Goal: Find specific page/section: Find specific page/section

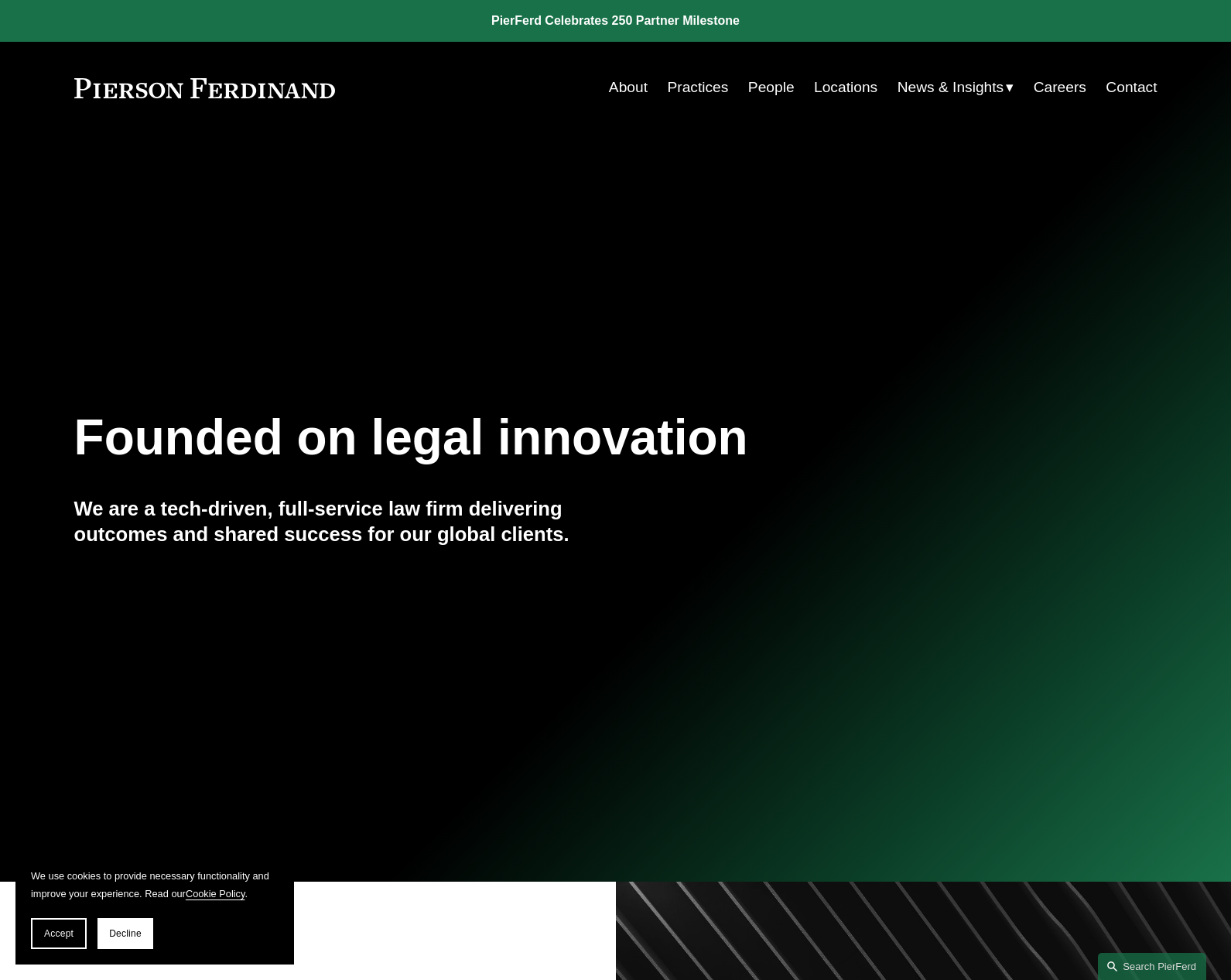
click at [833, 85] on link "Locations" at bounding box center [845, 87] width 64 height 30
click at [561, 277] on div at bounding box center [615, 440] width 1231 height 882
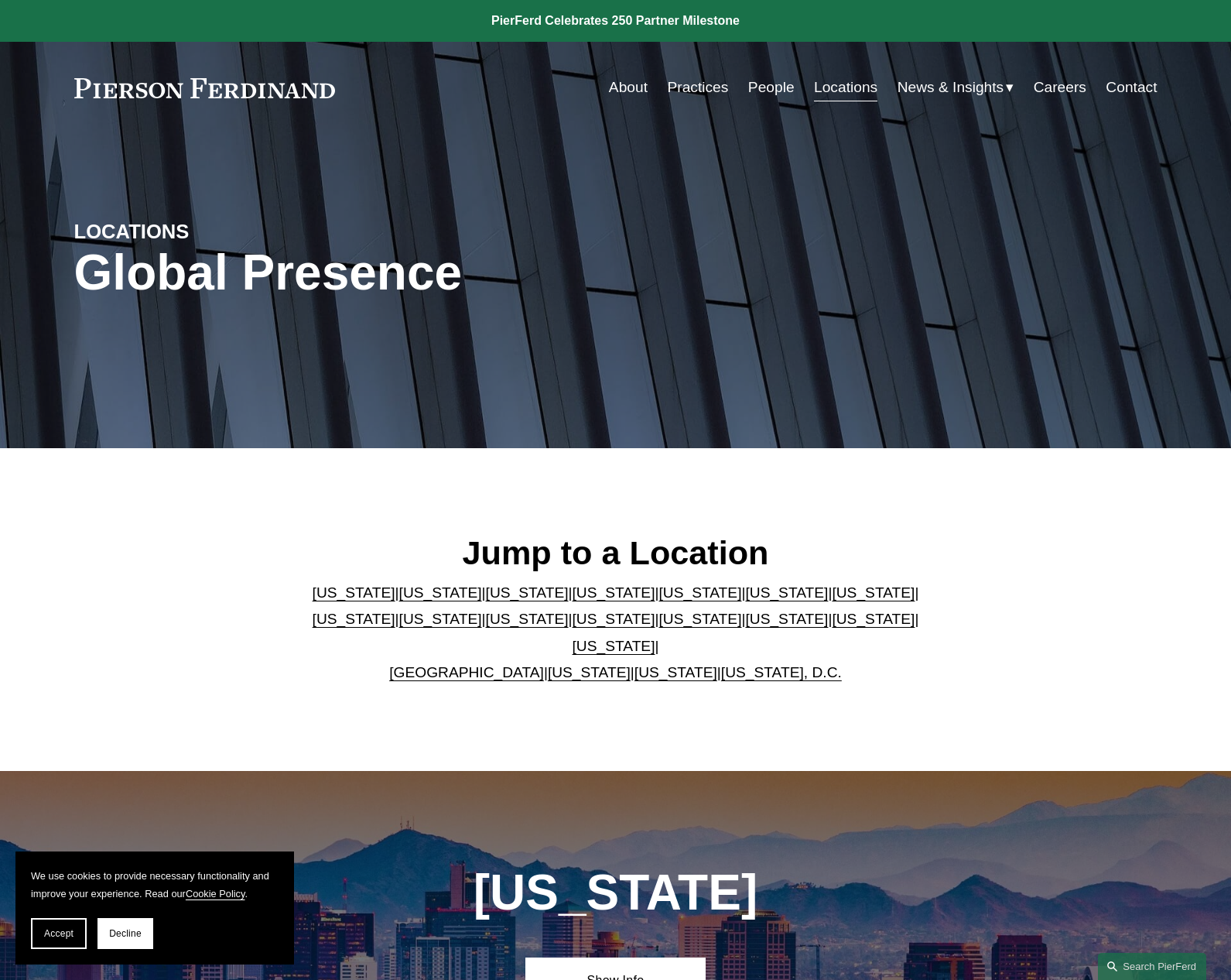
click at [399, 626] on link "[US_STATE]" at bounding box center [440, 618] width 83 height 16
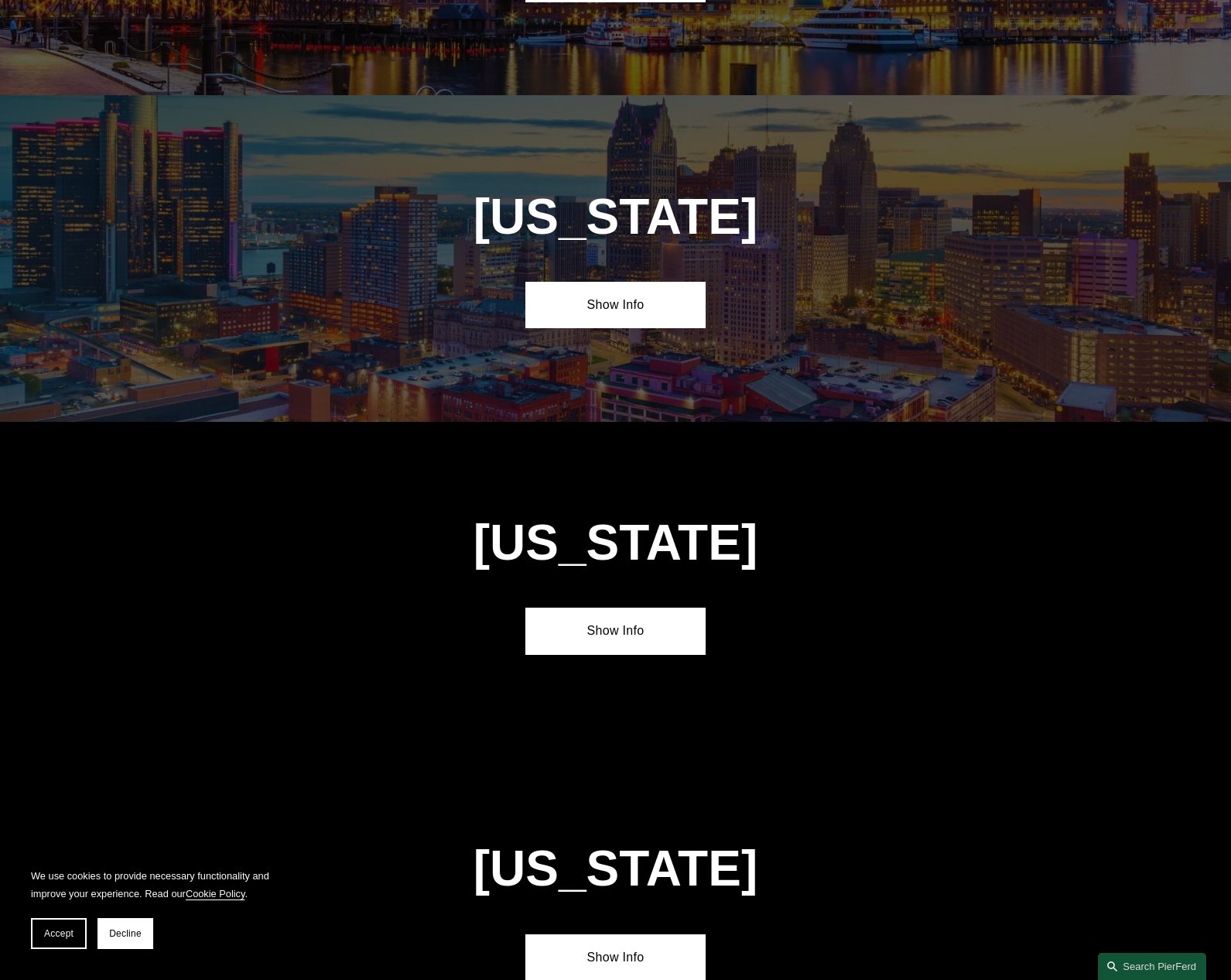
scroll to position [3380, 0]
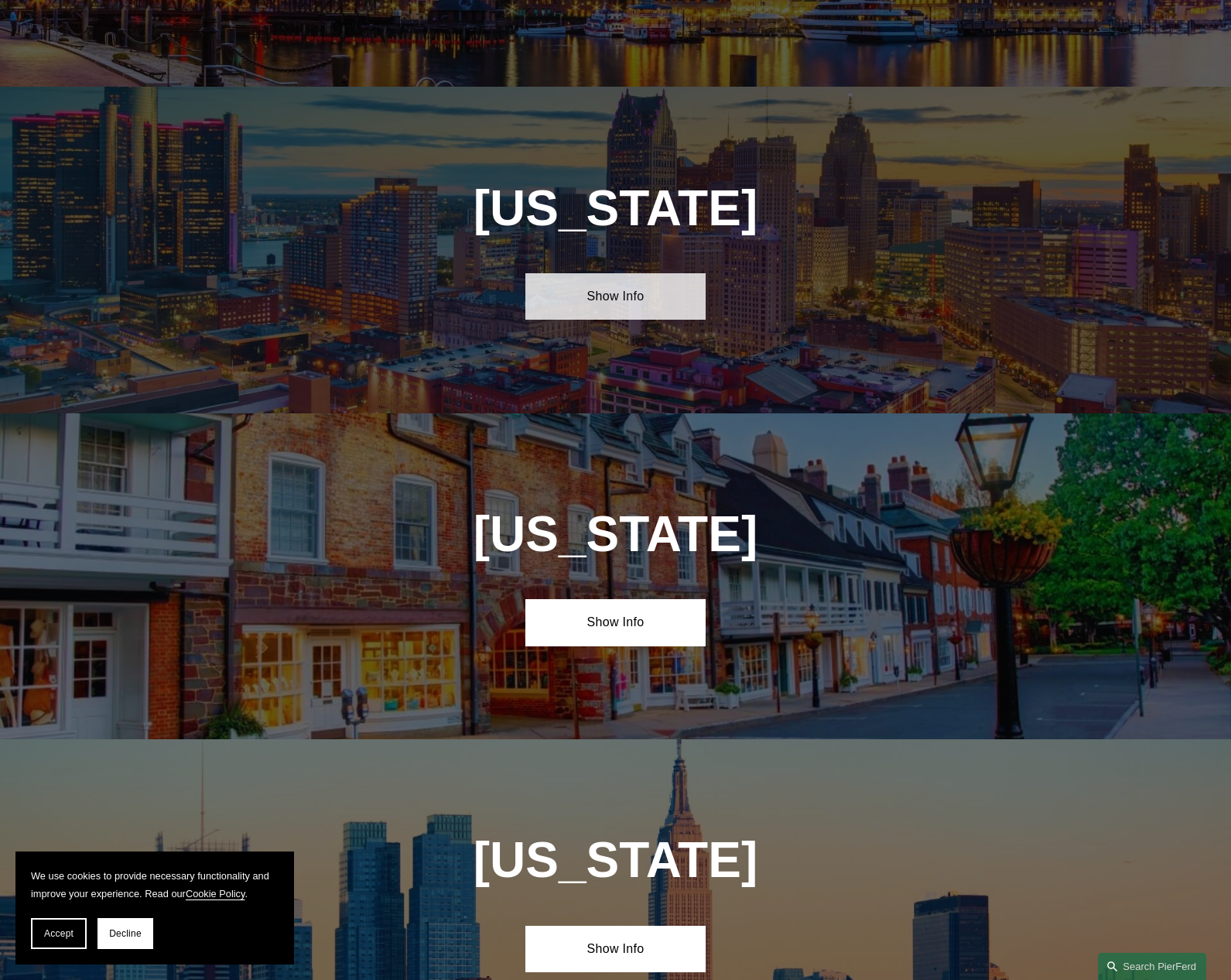
click at [605, 273] on link "Show Info" at bounding box center [616, 296] width 180 height 47
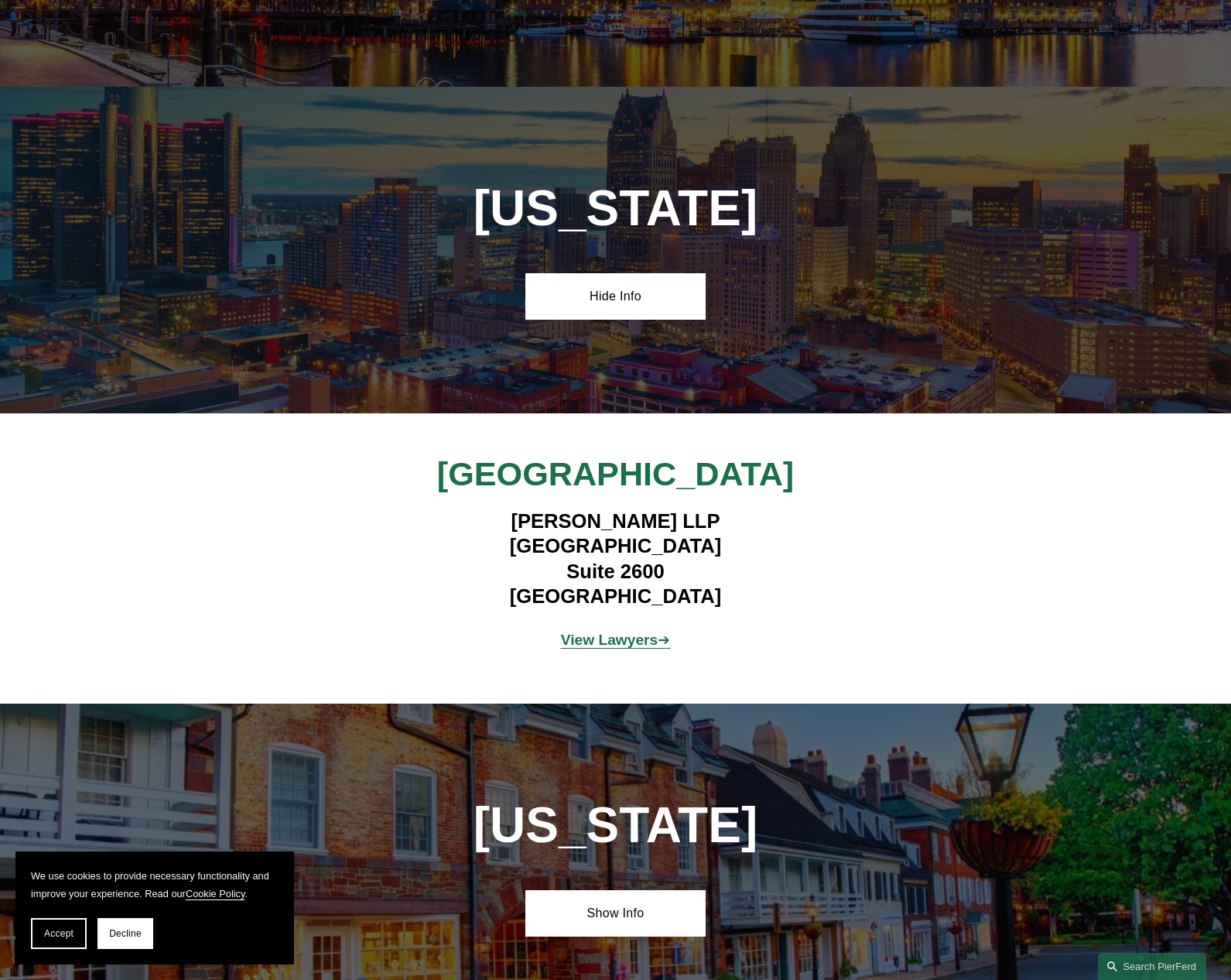
click at [599, 631] on strong "View Lawyers" at bounding box center [609, 639] width 97 height 16
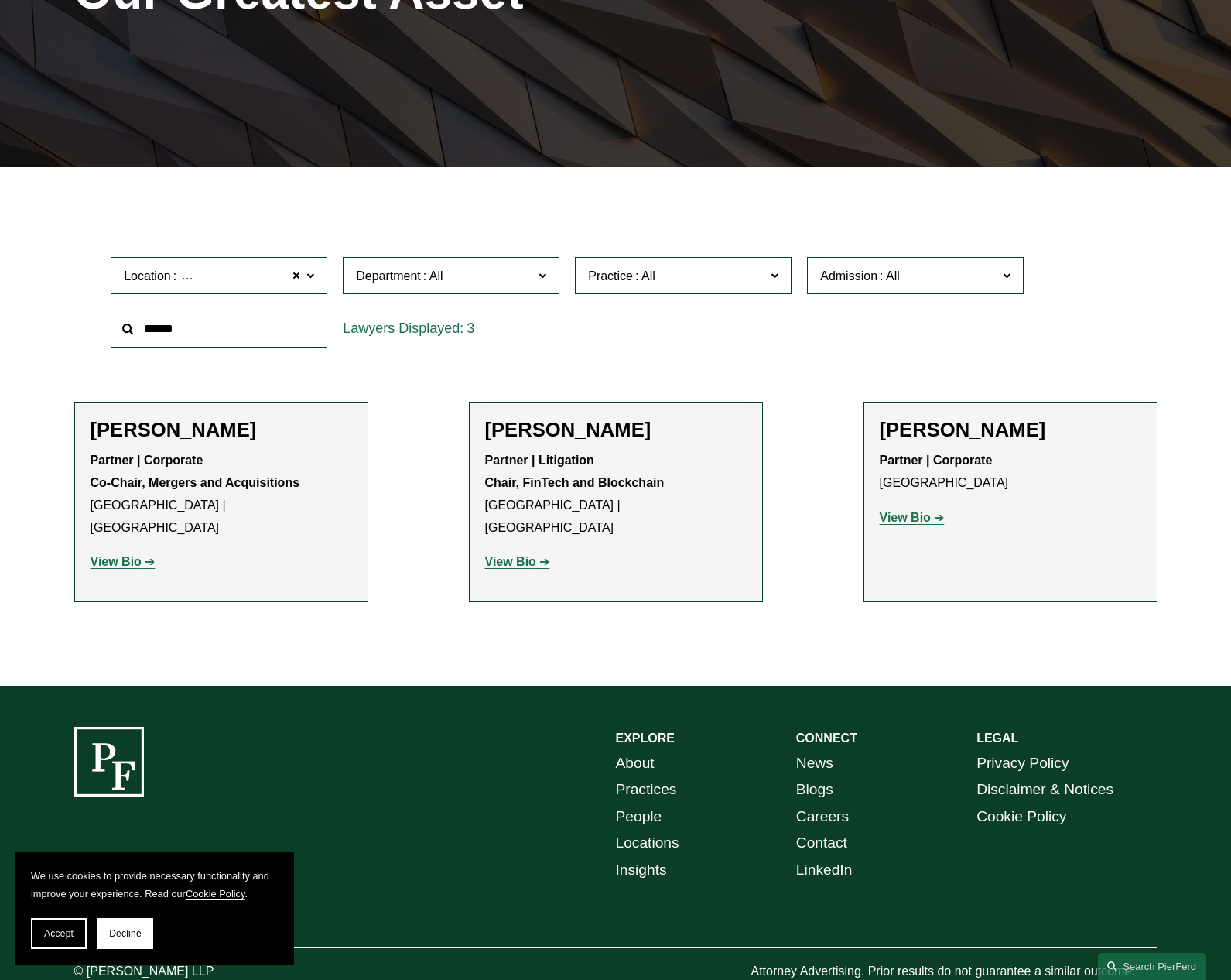
scroll to position [286, 0]
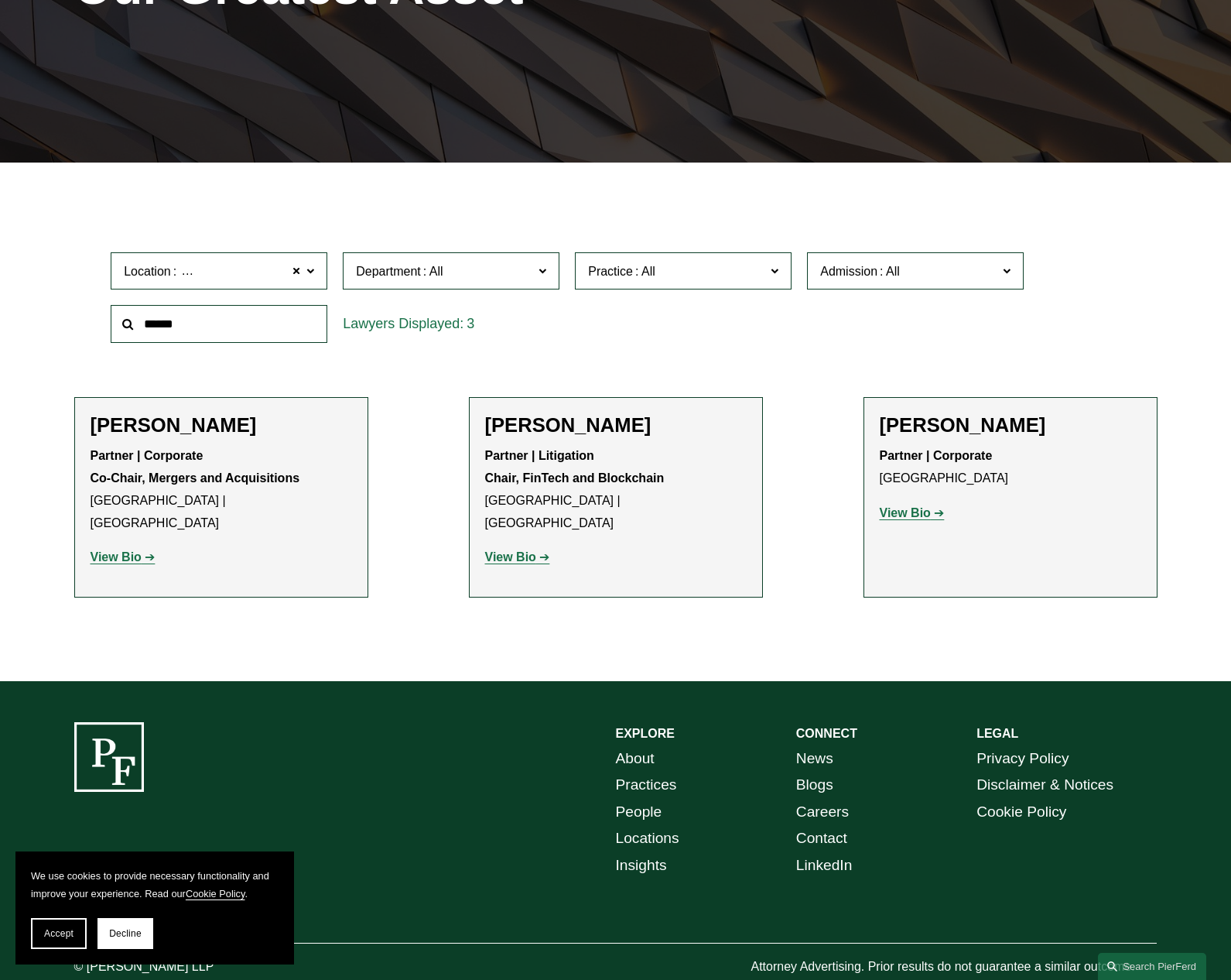
click at [894, 511] on strong "View Bio" at bounding box center [905, 513] width 51 height 13
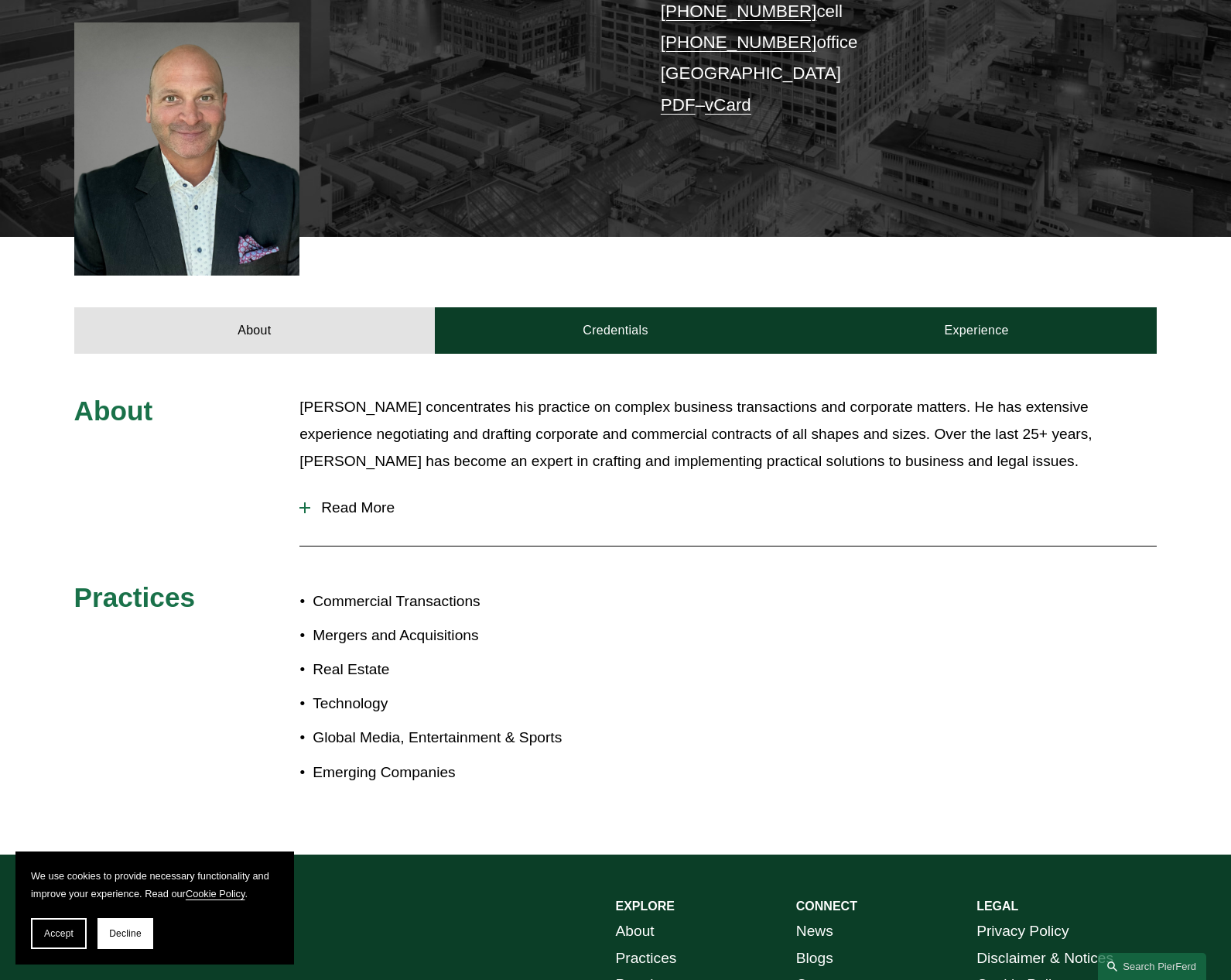
scroll to position [412, 0]
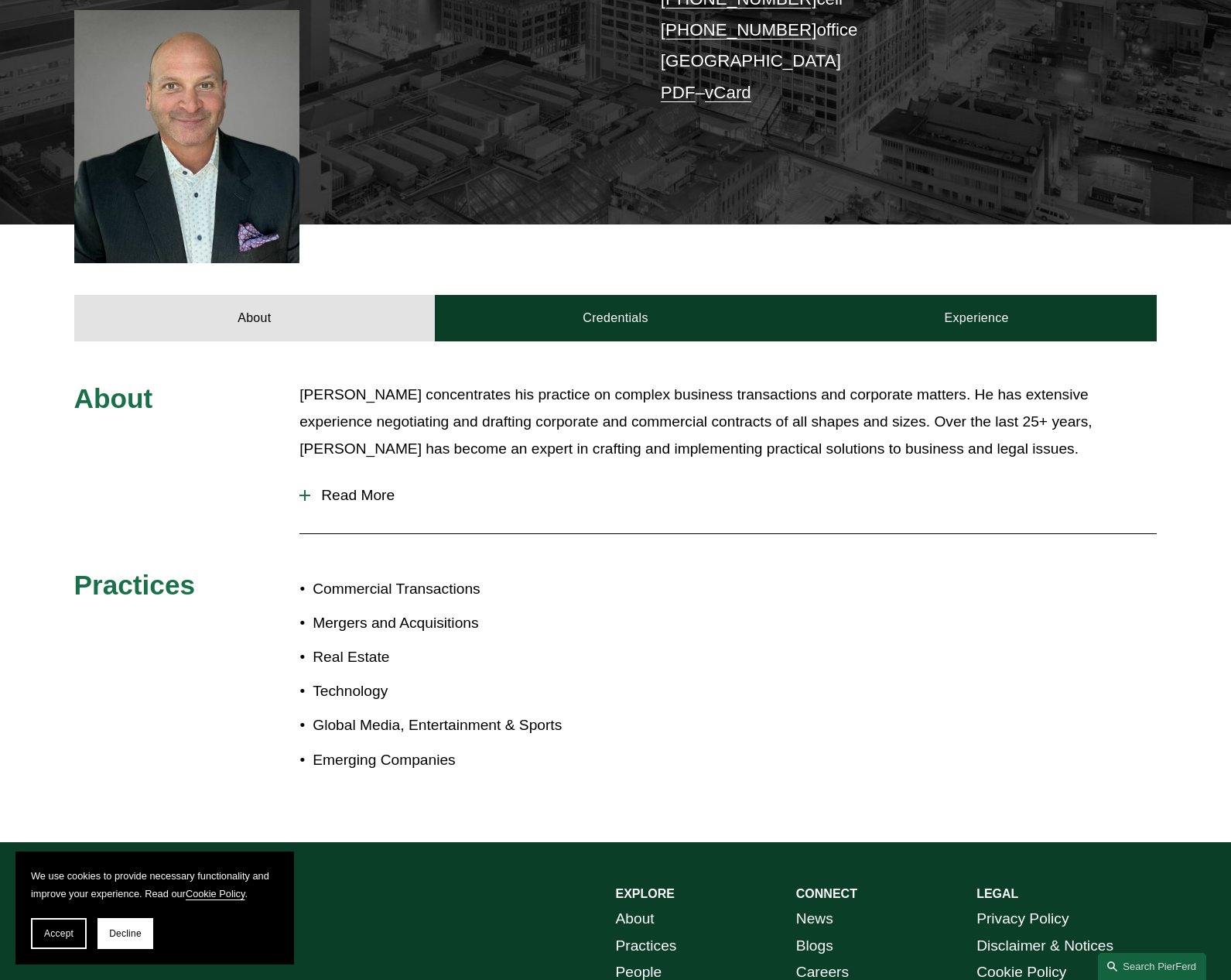
click at [383, 487] on span "Read More" at bounding box center [733, 495] width 846 height 17
